Goal: Task Accomplishment & Management: Use online tool/utility

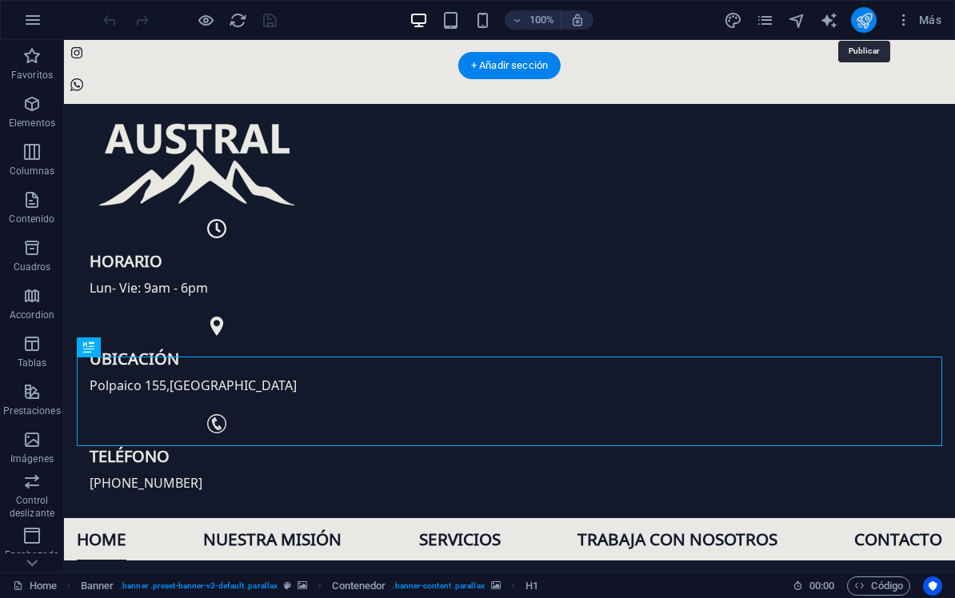
click at [863, 20] on icon "publish" at bounding box center [864, 20] width 18 height 18
click at [866, 27] on icon "publish" at bounding box center [864, 20] width 18 height 18
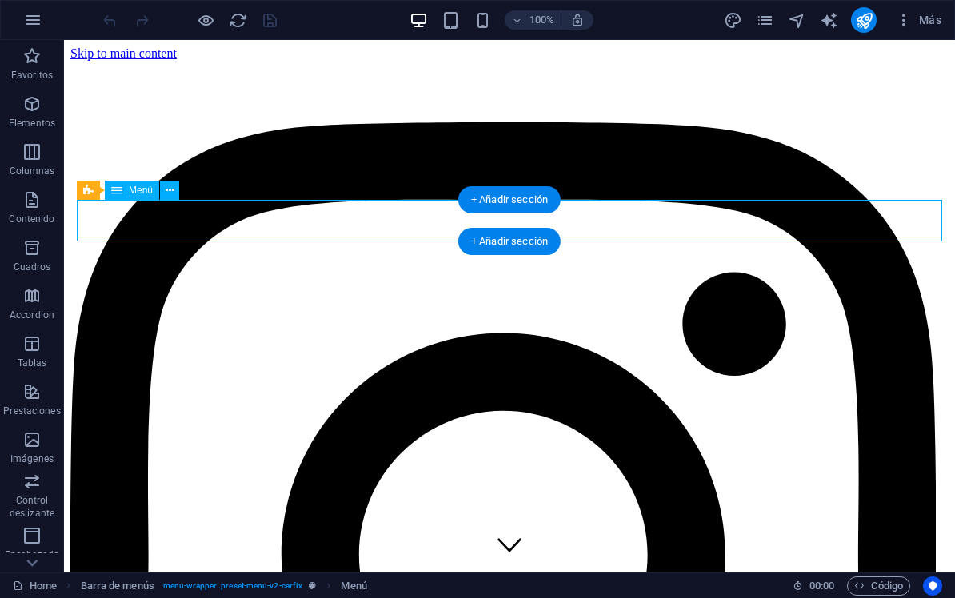
drag, startPoint x: 660, startPoint y: 214, endPoint x: 483, endPoint y: 271, distance: 186.0
select select "1"
select select
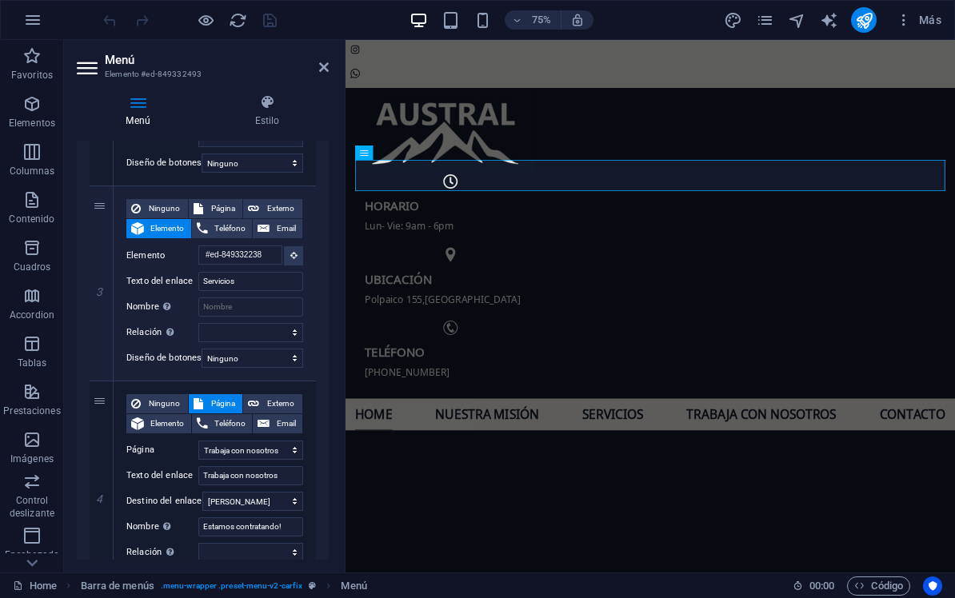
scroll to position [546, 0]
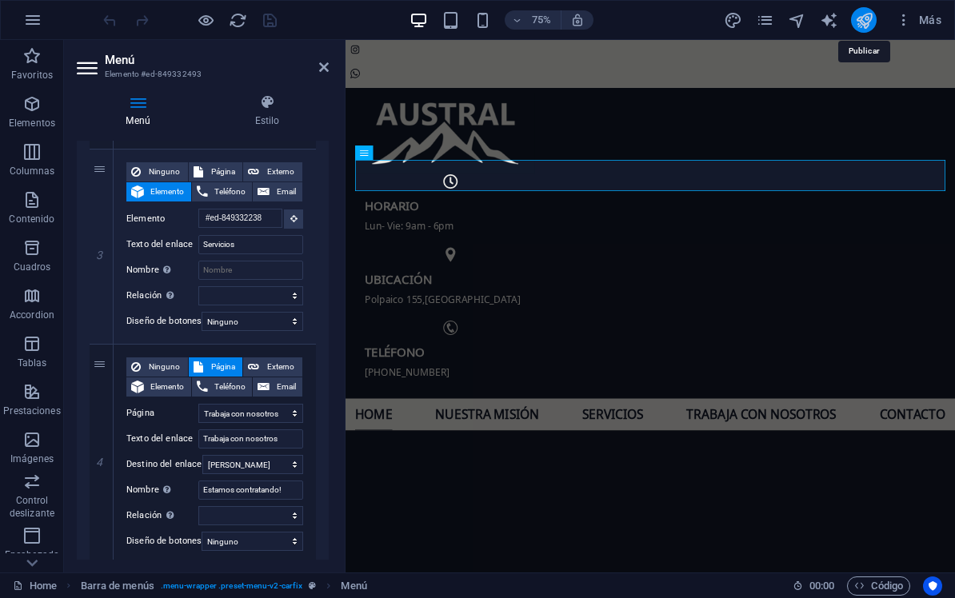
click at [870, 15] on icon "publish" at bounding box center [864, 20] width 18 height 18
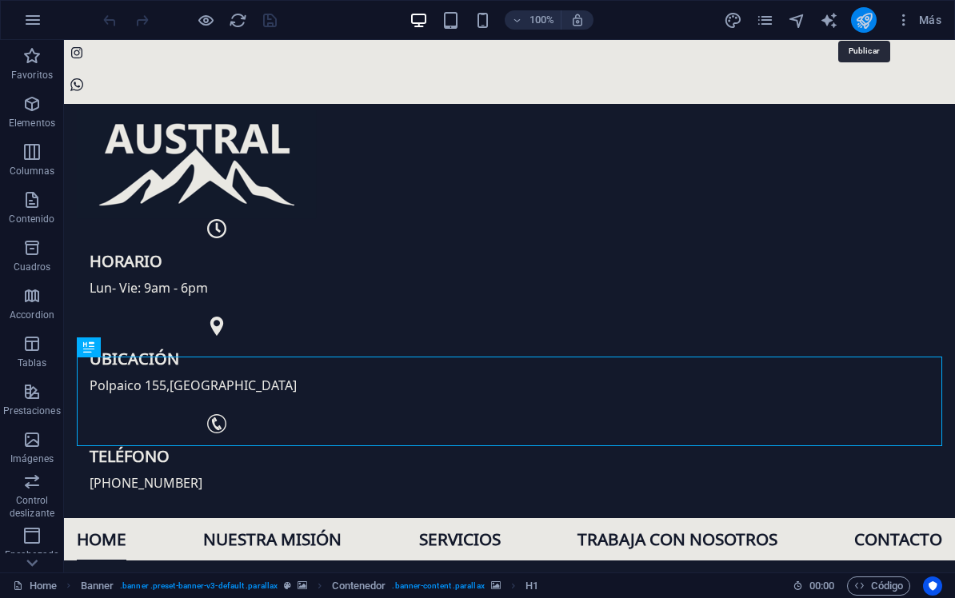
click at [865, 22] on icon "publish" at bounding box center [864, 20] width 18 height 18
click at [874, 21] on button "publish" at bounding box center [864, 20] width 26 height 26
click at [766, 22] on icon "pages" at bounding box center [765, 20] width 18 height 18
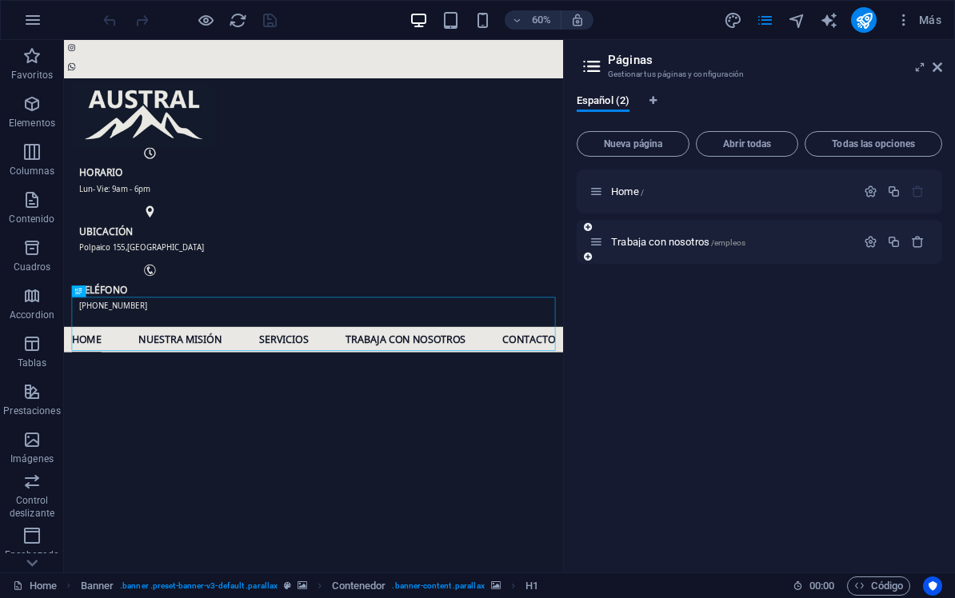
click at [653, 234] on div "Trabaja con nosotros /empleos" at bounding box center [723, 242] width 266 height 18
click at [654, 242] on span "Trabaja con nosotros /empleos" at bounding box center [678, 242] width 134 height 12
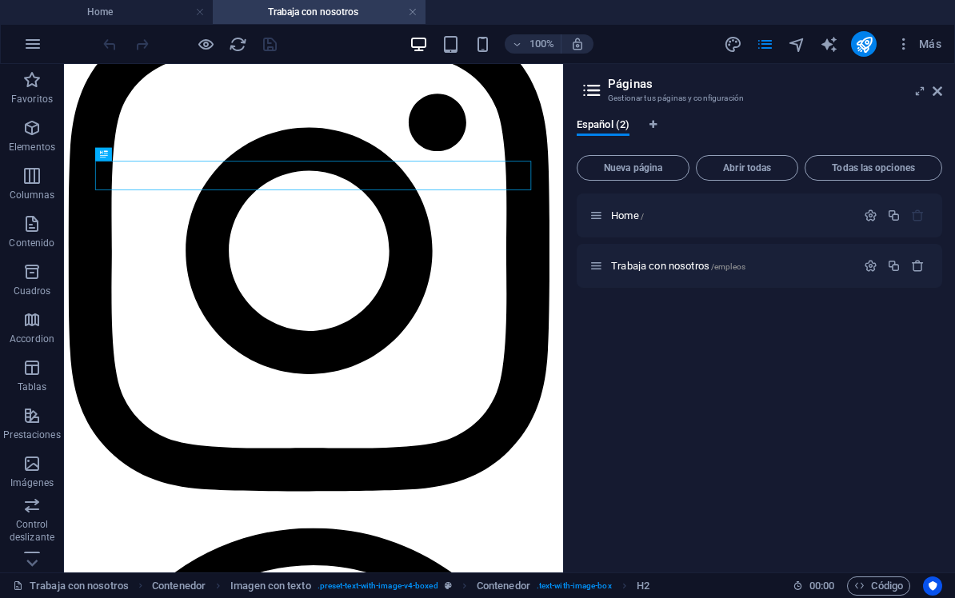
scroll to position [179, 0]
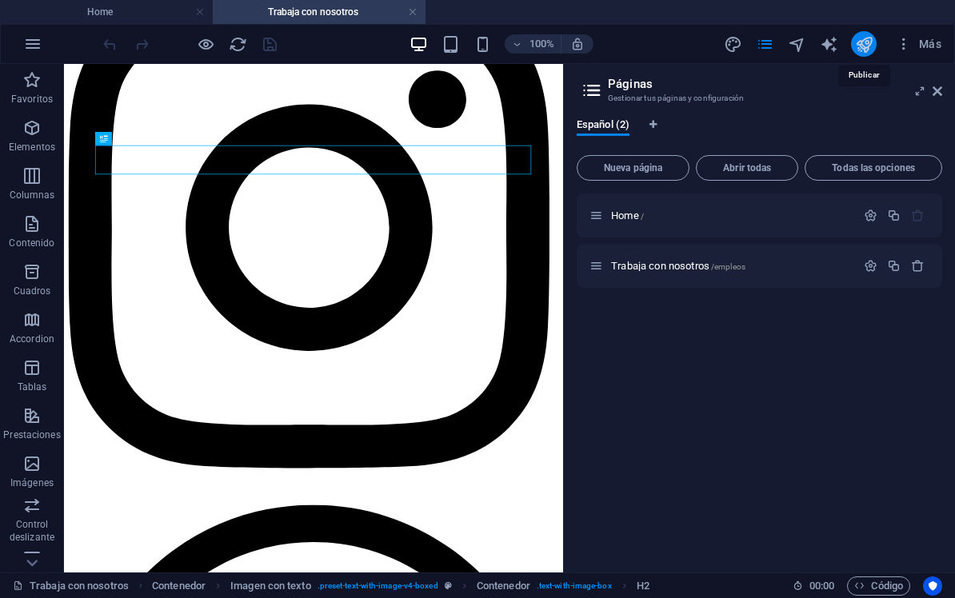
click at [865, 46] on icon "publish" at bounding box center [864, 44] width 18 height 18
